Goal: Information Seeking & Learning: Learn about a topic

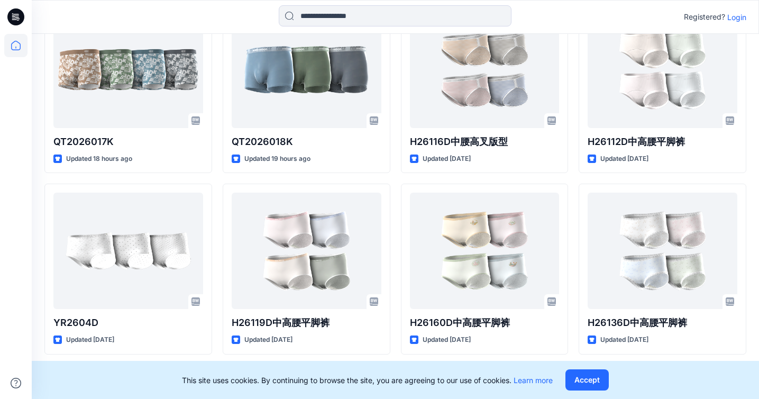
scroll to position [470, 0]
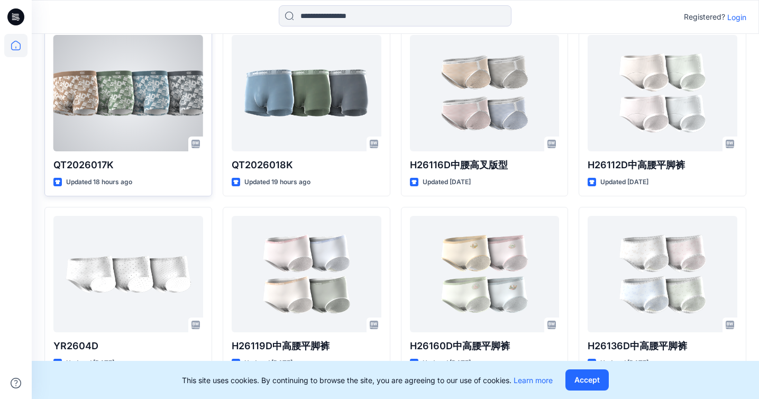
click at [121, 98] on div at bounding box center [128, 93] width 150 height 116
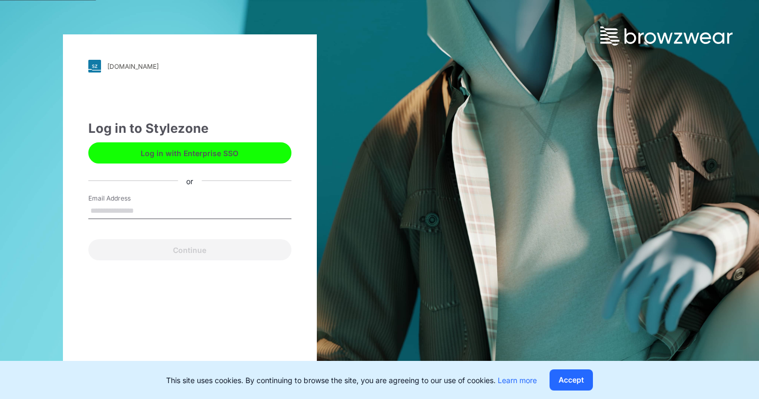
click at [226, 207] on input "Email Address" at bounding box center [189, 211] width 203 height 16
click at [216, 214] on input "Email Address" at bounding box center [189, 211] width 203 height 16
type input "**********"
click at [189, 250] on button "Continue" at bounding box center [189, 249] width 203 height 21
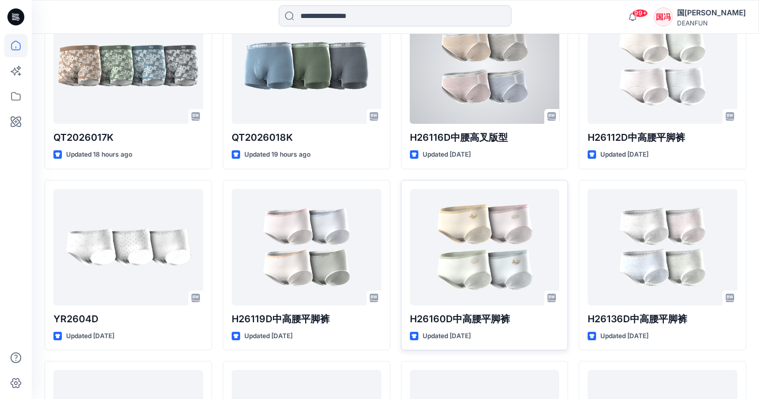
scroll to position [533, 0]
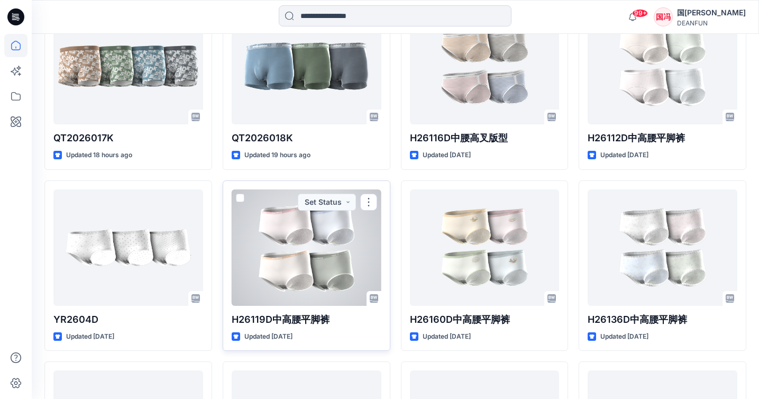
click at [324, 239] on div at bounding box center [307, 247] width 150 height 116
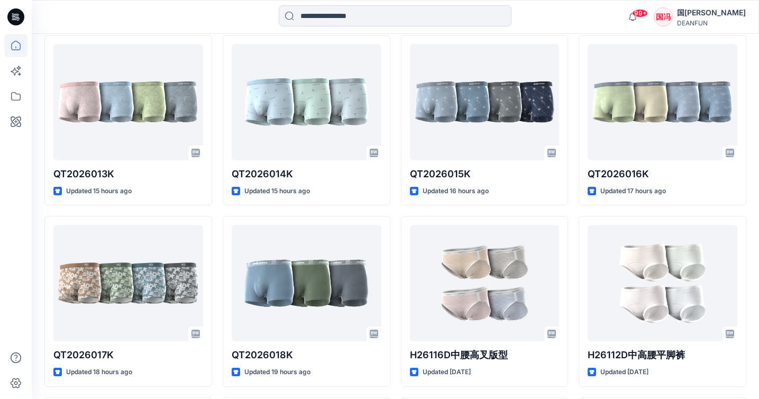
scroll to position [307, 0]
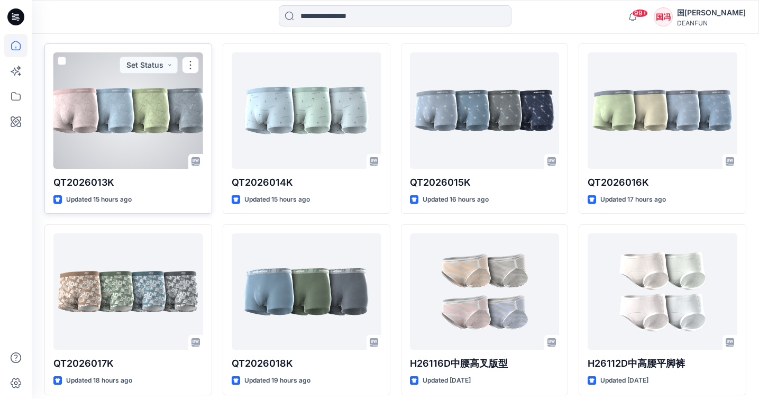
click at [123, 109] on div at bounding box center [128, 110] width 150 height 116
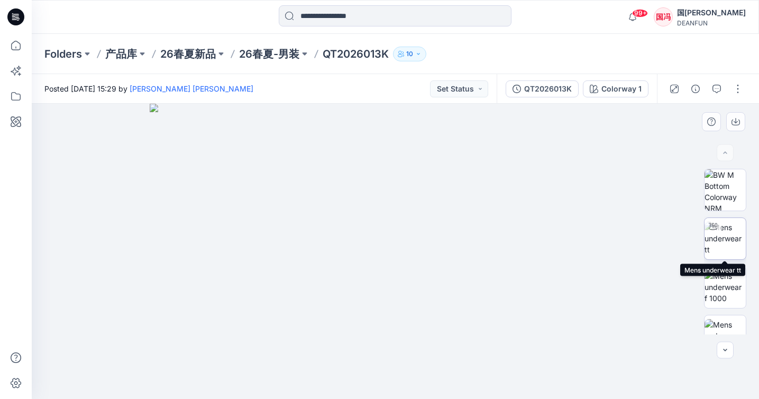
click at [726, 244] on img at bounding box center [725, 238] width 41 height 33
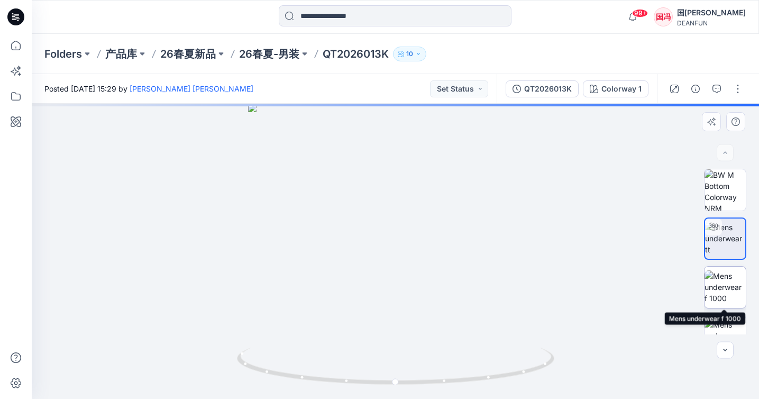
click at [725, 276] on img at bounding box center [725, 286] width 41 height 33
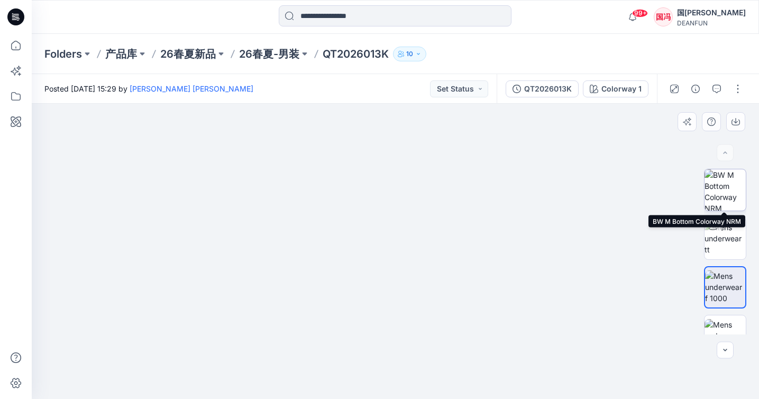
click at [723, 192] on img at bounding box center [725, 189] width 41 height 41
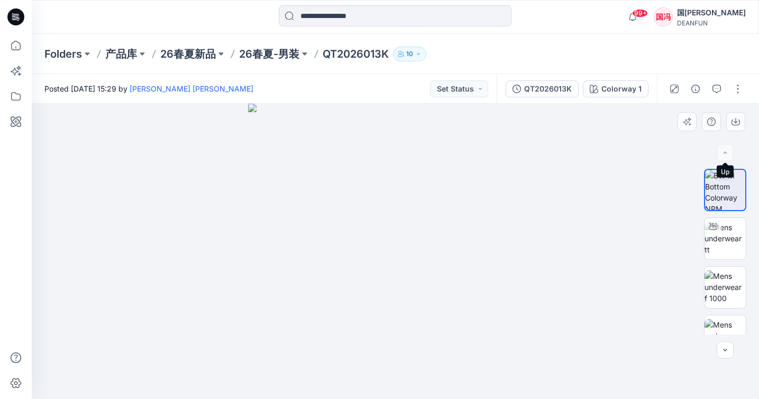
click at [724, 153] on div at bounding box center [725, 152] width 17 height 17
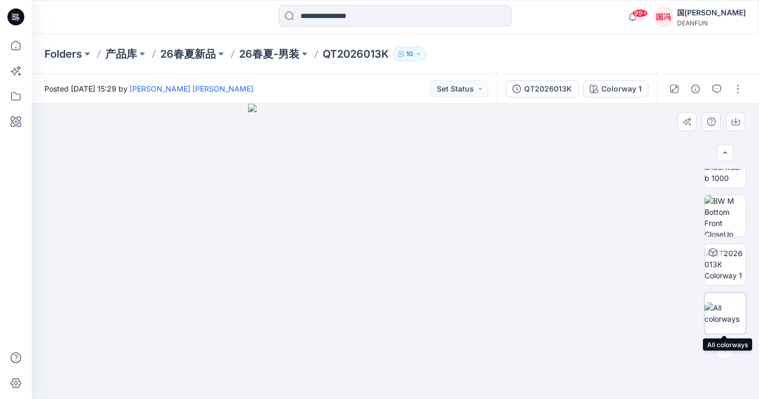
click at [719, 307] on img at bounding box center [725, 313] width 41 height 22
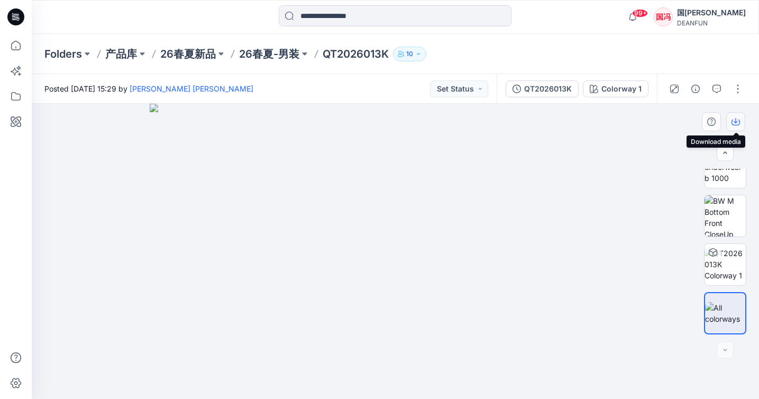
click at [739, 123] on icon "button" at bounding box center [736, 121] width 8 height 8
click at [271, 56] on p "26春夏-男装" at bounding box center [269, 54] width 60 height 15
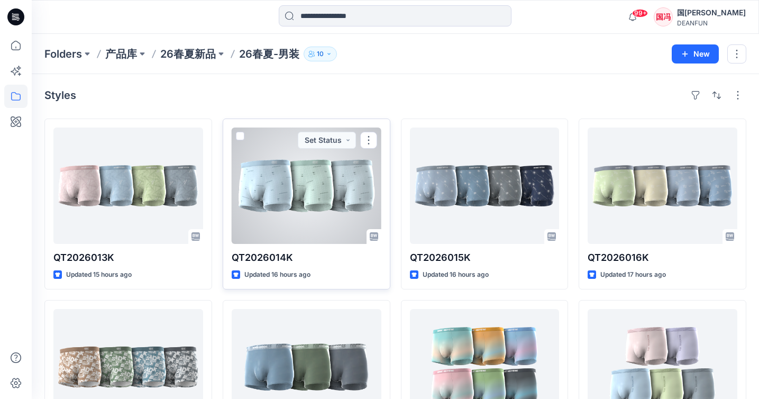
click at [306, 169] on div at bounding box center [307, 186] width 150 height 116
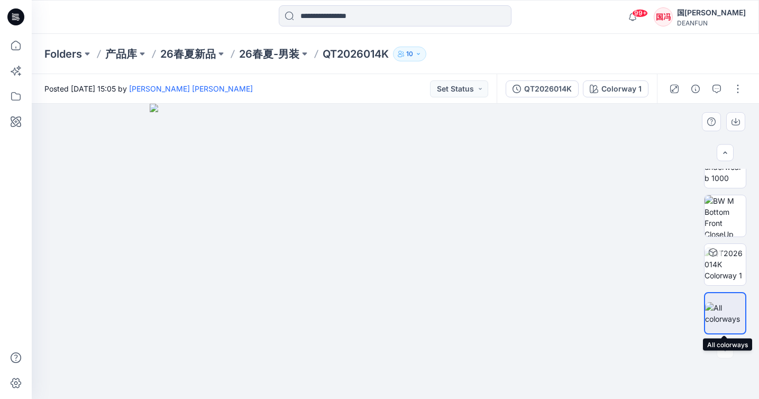
click at [722, 308] on img at bounding box center [725, 313] width 40 height 22
click at [736, 123] on icon "button" at bounding box center [736, 120] width 4 height 5
click at [285, 49] on p "26春夏-男装" at bounding box center [269, 54] width 60 height 15
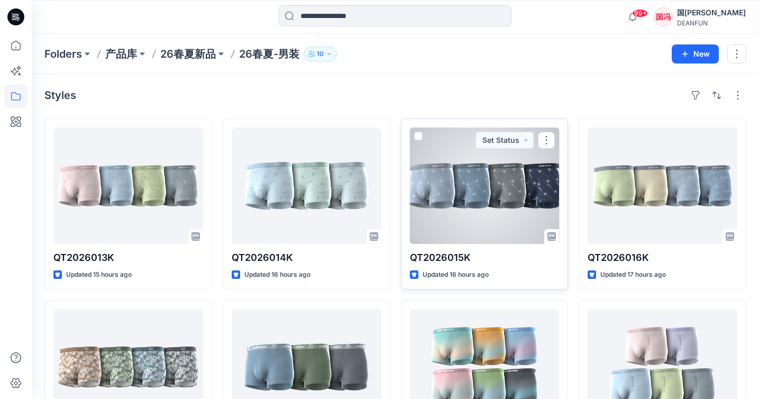
click at [474, 176] on div at bounding box center [485, 186] width 150 height 116
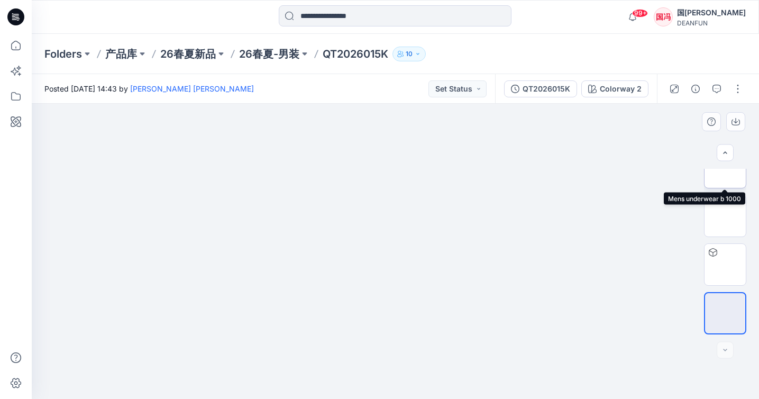
scroll to position [169, 0]
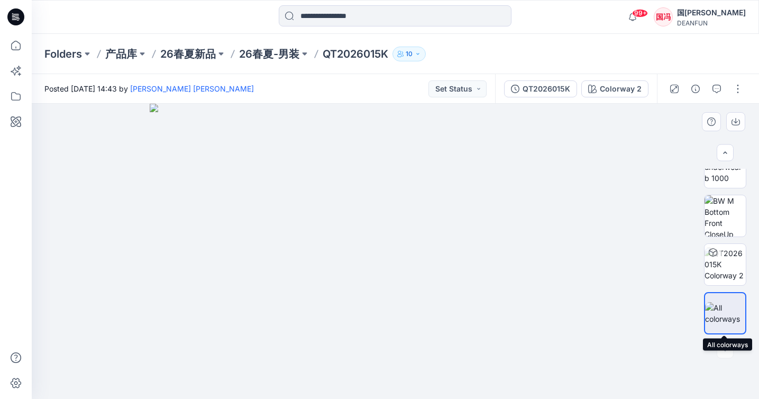
click at [728, 314] on img at bounding box center [725, 313] width 40 height 22
click at [738, 120] on icon "button" at bounding box center [736, 121] width 8 height 8
click at [284, 59] on p "26春夏-男装" at bounding box center [269, 54] width 60 height 15
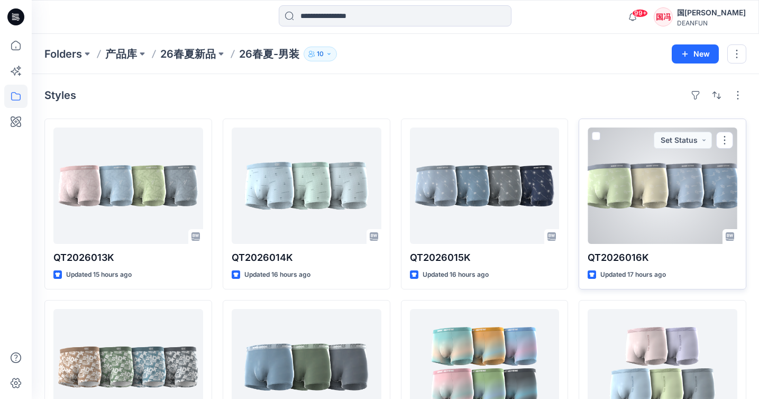
click at [632, 189] on div at bounding box center [663, 186] width 150 height 116
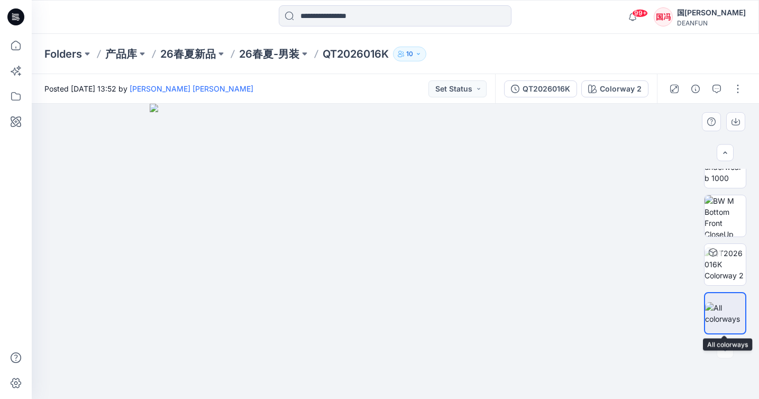
scroll to position [169, 0]
click at [720, 302] on img at bounding box center [725, 313] width 40 height 22
click at [738, 116] on button "button" at bounding box center [736, 121] width 19 height 19
click at [284, 56] on p "26春夏-男装" at bounding box center [269, 54] width 60 height 15
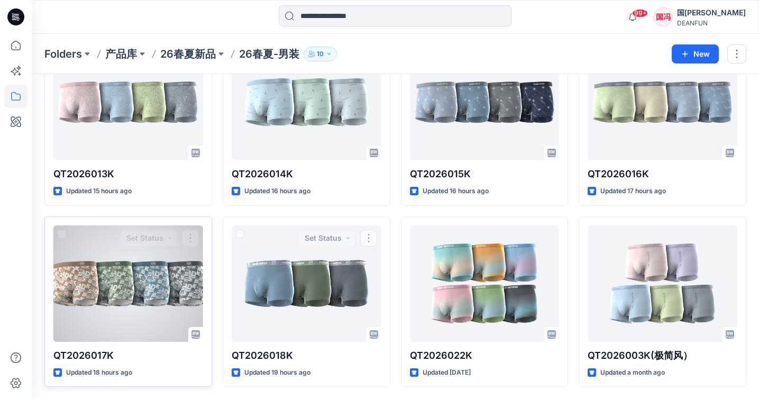
scroll to position [83, 0]
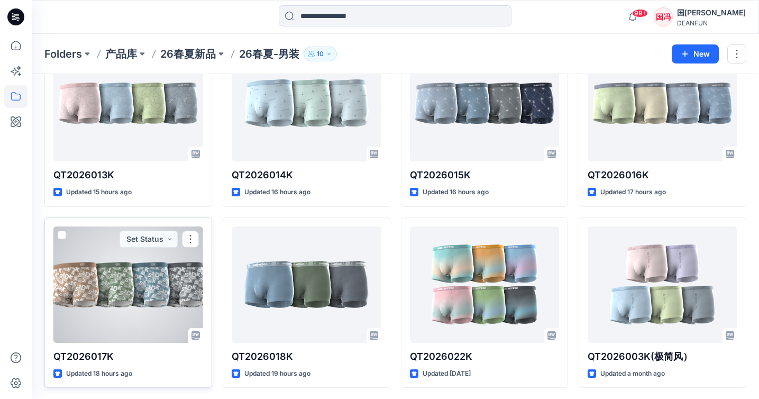
click at [175, 283] on div at bounding box center [128, 284] width 150 height 116
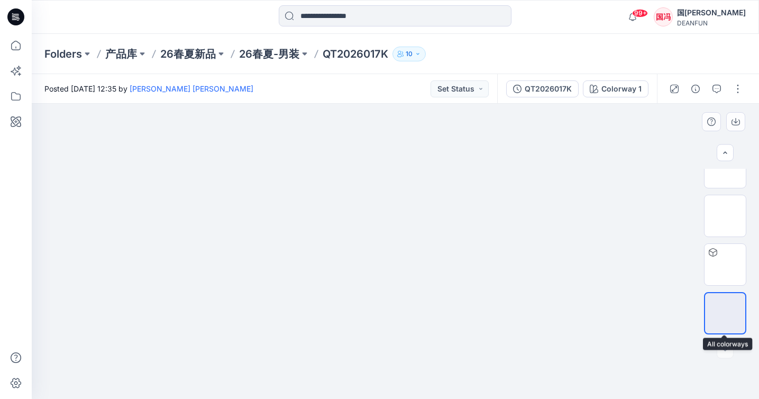
scroll to position [169, 0]
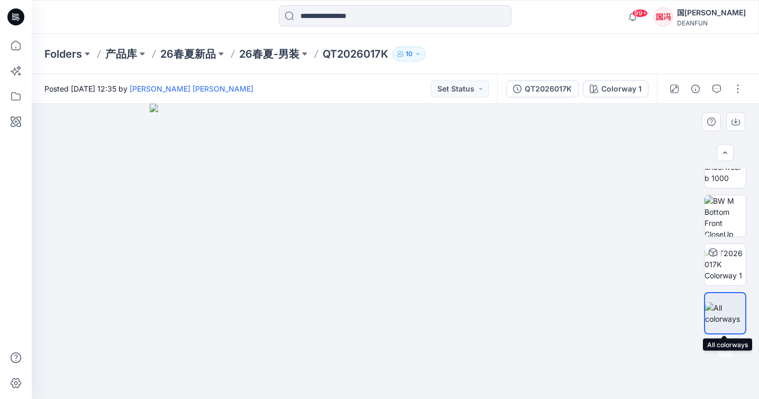
click at [720, 298] on div at bounding box center [725, 313] width 42 height 42
click at [737, 123] on icon "button" at bounding box center [736, 121] width 8 height 8
click at [288, 56] on p "26春夏-男装" at bounding box center [269, 54] width 60 height 15
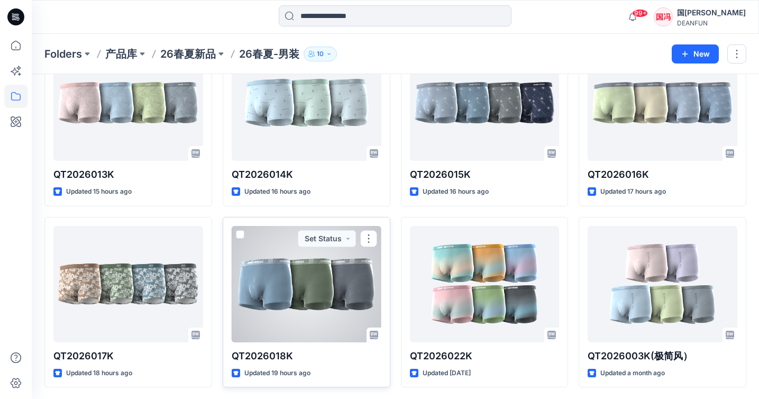
scroll to position [83, 0]
click at [282, 274] on div at bounding box center [307, 284] width 150 height 116
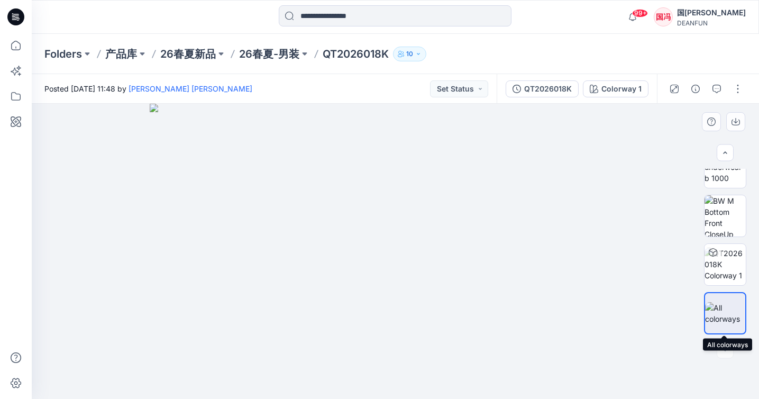
click at [715, 307] on img at bounding box center [725, 313] width 40 height 22
click at [735, 126] on button "button" at bounding box center [736, 121] width 19 height 19
click at [292, 55] on p "26春夏-男装" at bounding box center [269, 54] width 60 height 15
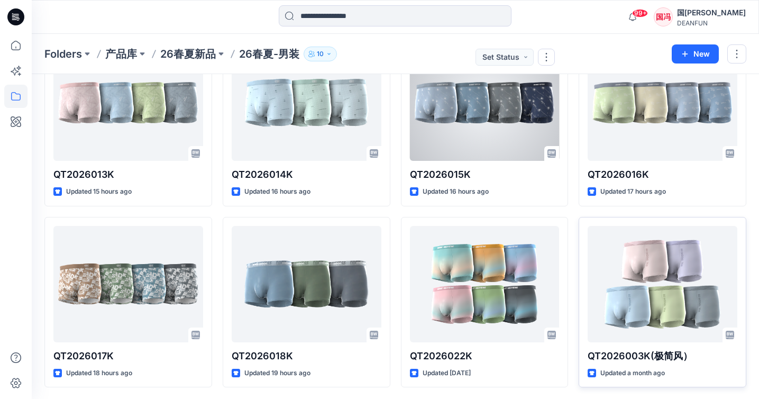
scroll to position [83, 0]
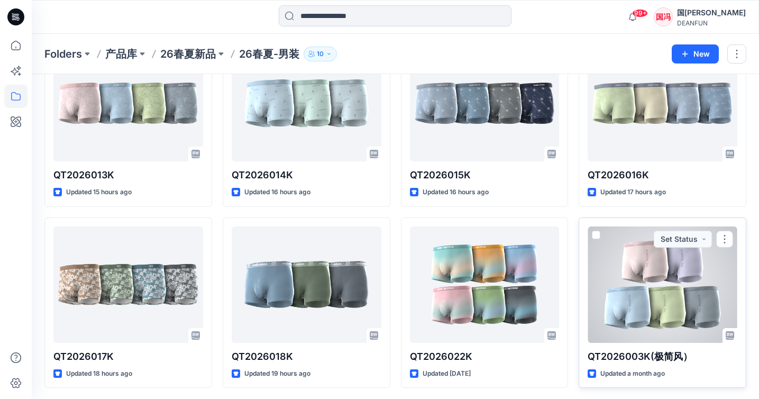
click at [638, 264] on div at bounding box center [663, 284] width 150 height 116
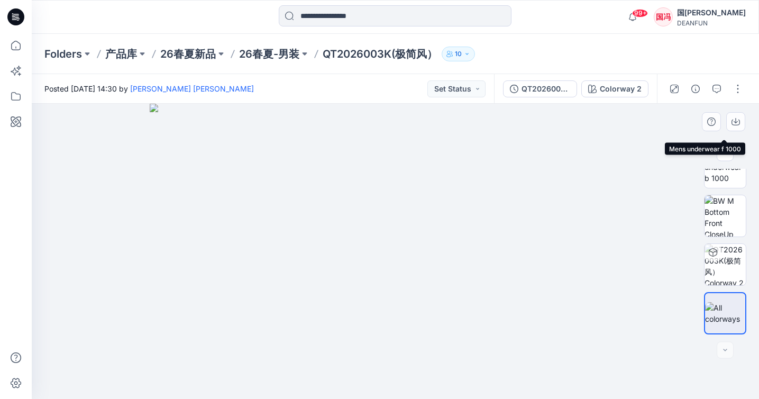
scroll to position [169, 0]
click at [726, 316] on img at bounding box center [725, 313] width 40 height 22
click at [737, 119] on icon "button" at bounding box center [736, 121] width 8 height 8
click at [285, 53] on p "26春夏-男装" at bounding box center [269, 54] width 60 height 15
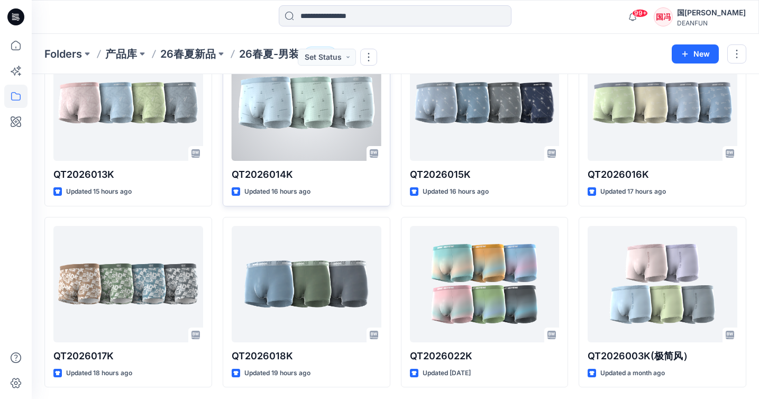
scroll to position [83, 0]
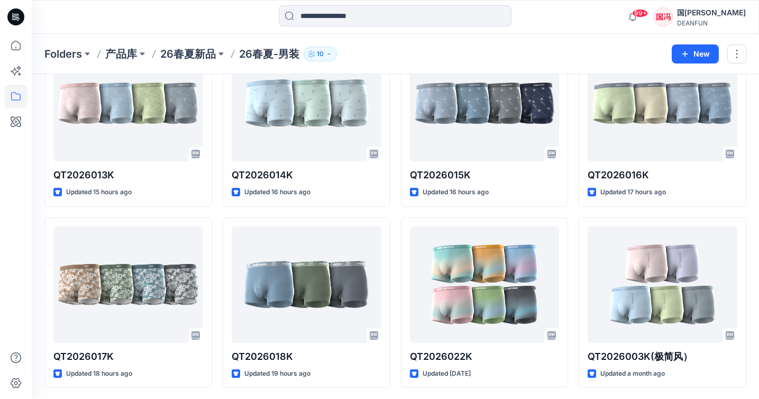
click at [270, 51] on p "26春夏-男装" at bounding box center [269, 54] width 60 height 15
click at [271, 54] on p "26春夏-男装" at bounding box center [269, 54] width 60 height 15
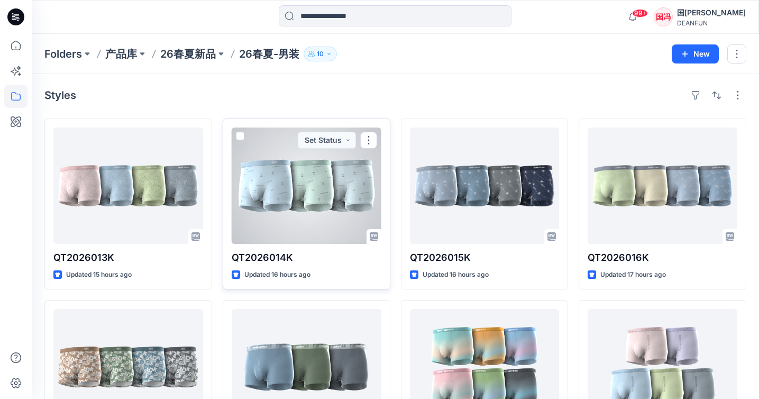
scroll to position [0, 0]
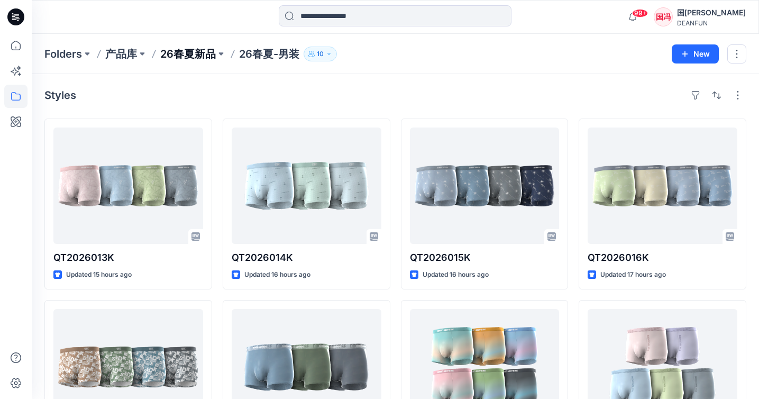
click at [207, 57] on p "26春夏新品" at bounding box center [188, 54] width 56 height 15
